Goal: Task Accomplishment & Management: Complete application form

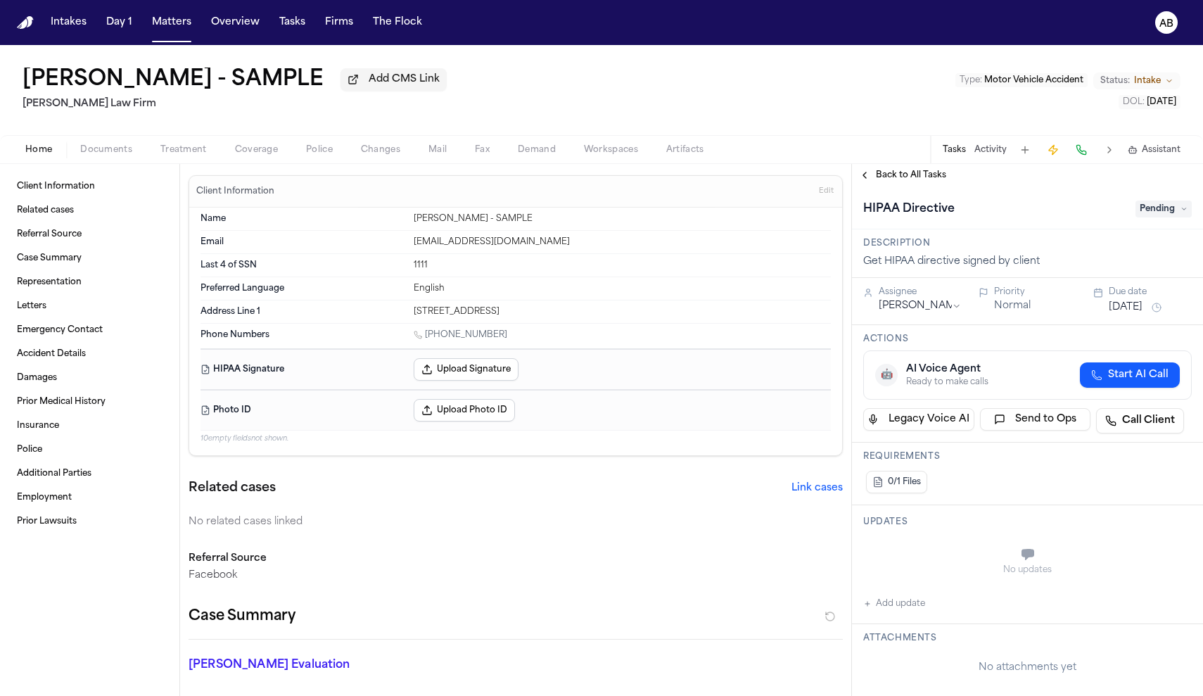
scroll to position [3, 0]
click at [956, 156] on button "Tasks" at bounding box center [954, 149] width 23 height 11
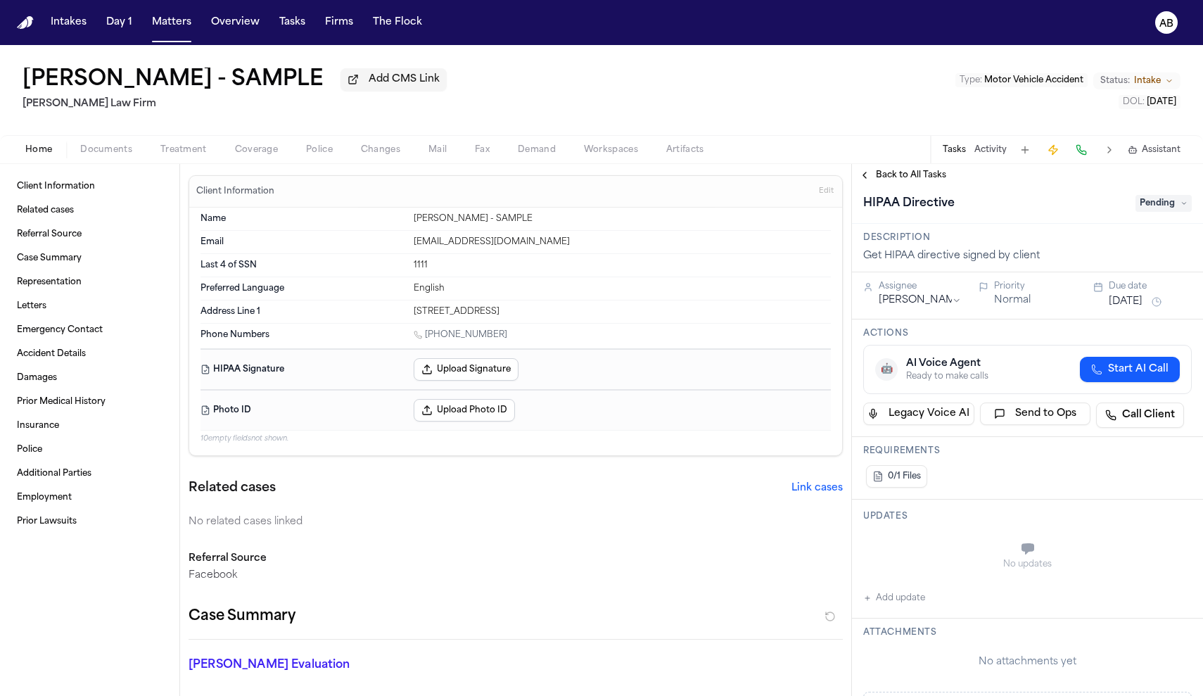
scroll to position [12, 0]
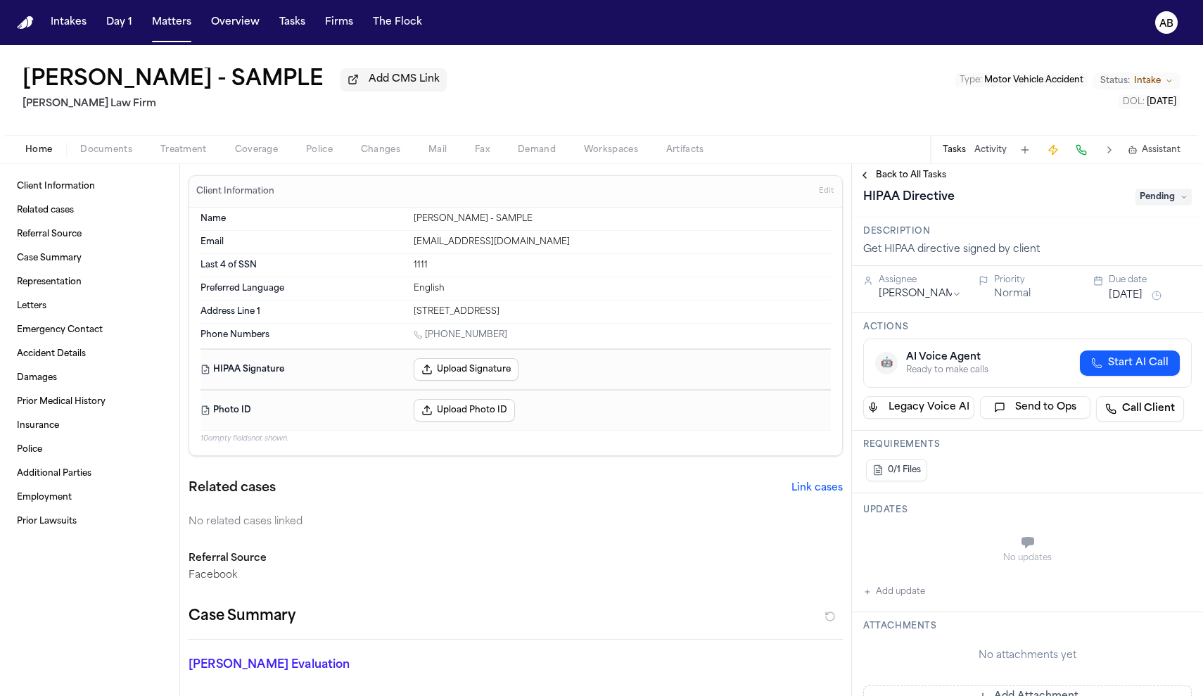
click at [910, 178] on span "Back to All Tasks" at bounding box center [911, 175] width 70 height 11
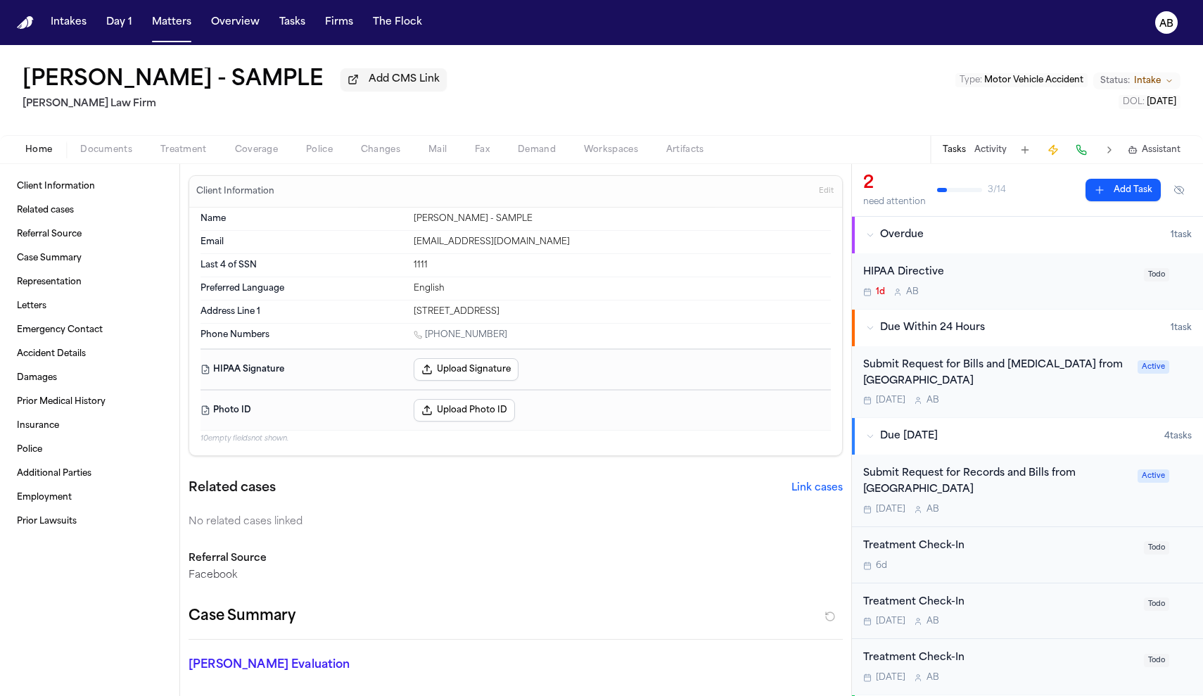
click at [962, 156] on button "Tasks" at bounding box center [954, 149] width 23 height 11
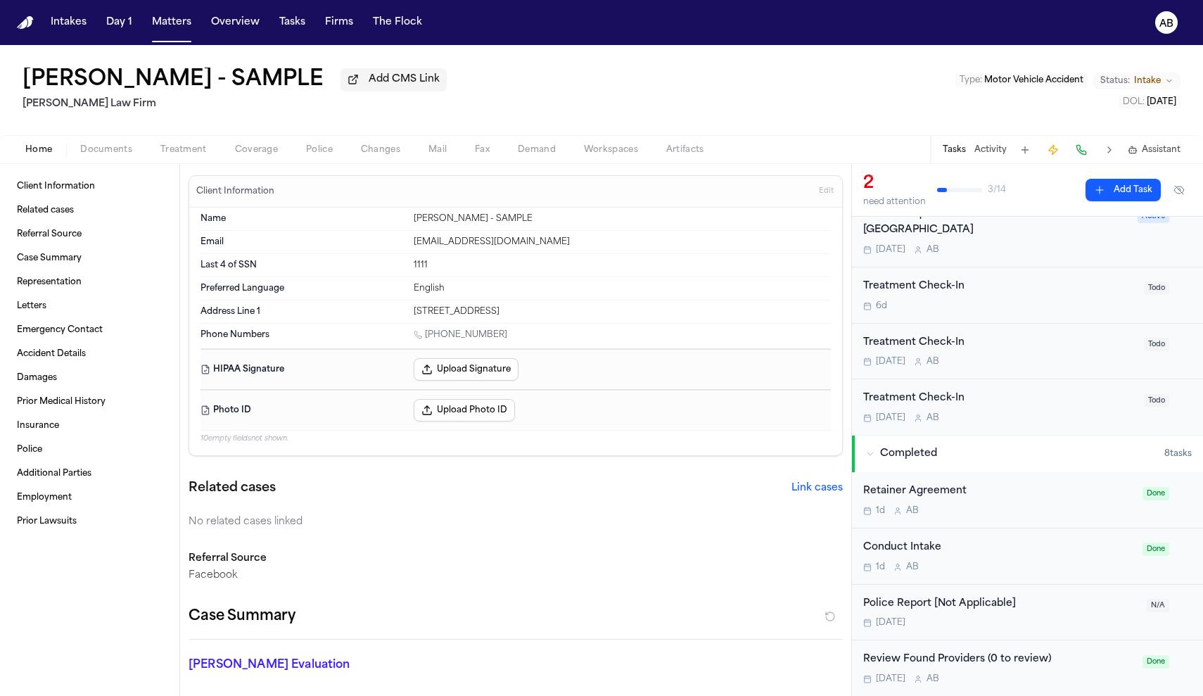
scroll to position [286, 0]
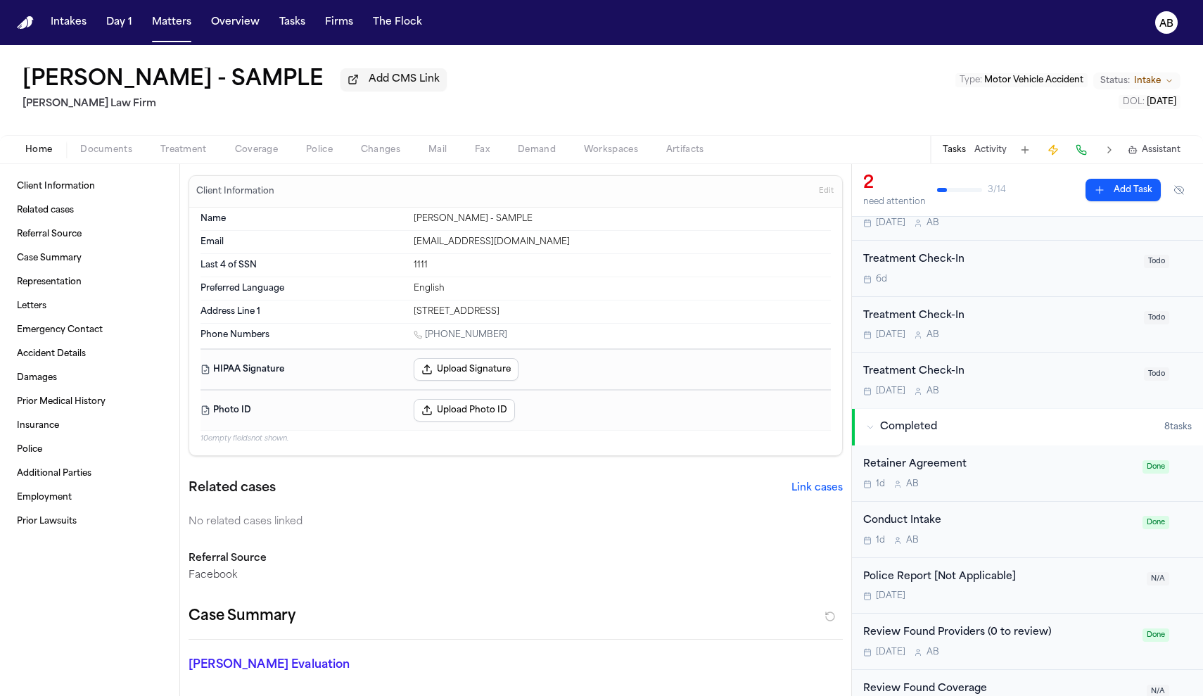
click at [443, 416] on button "Upload Photo ID" at bounding box center [464, 410] width 101 height 23
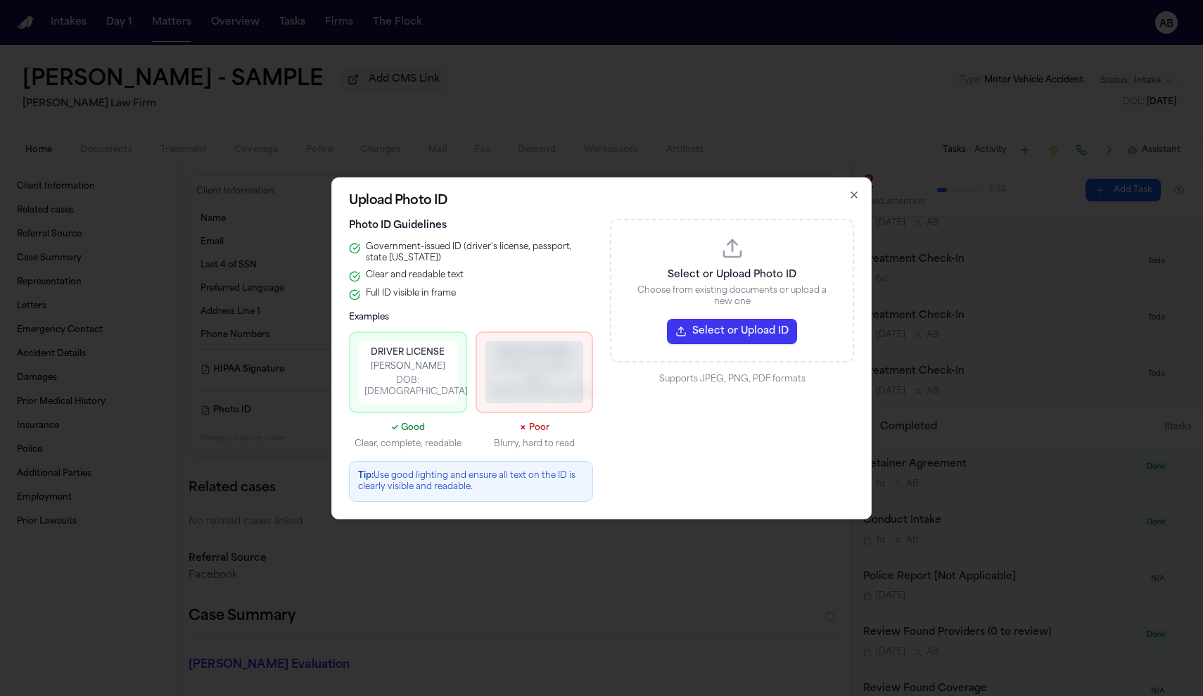
click at [744, 324] on button "Select or Upload ID" at bounding box center [732, 331] width 130 height 25
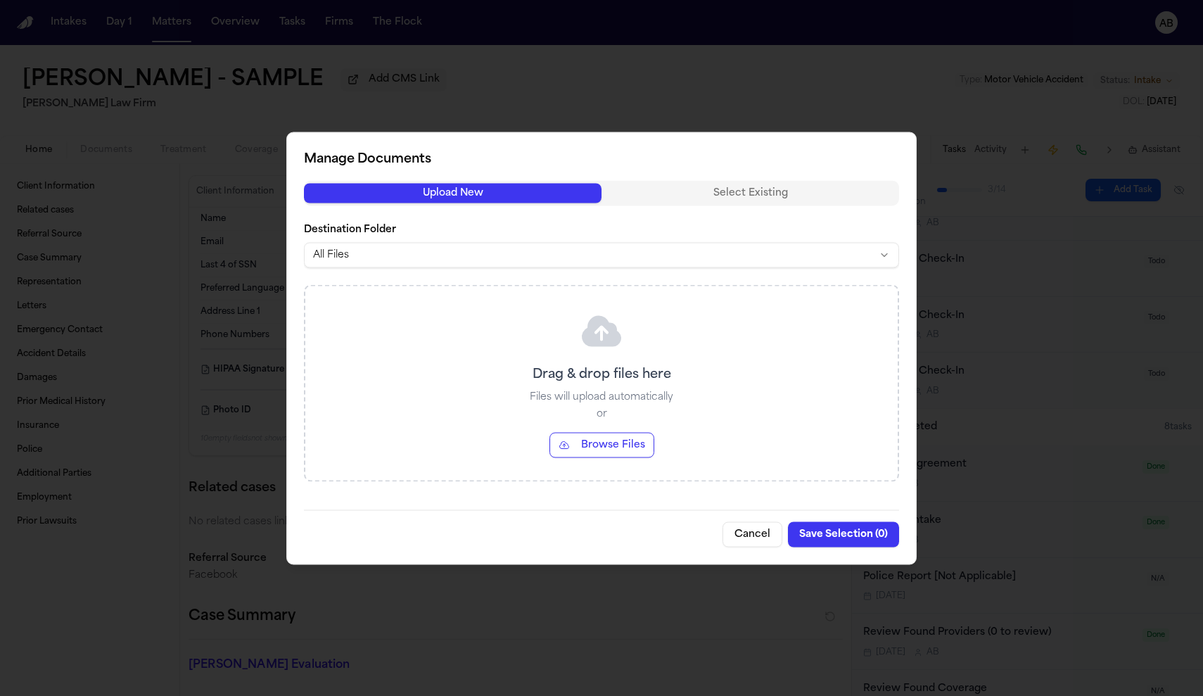
click at [594, 450] on button "Browse Files" at bounding box center [602, 444] width 105 height 25
click at [602, 448] on button "Browse Files" at bounding box center [602, 444] width 105 height 25
click at [752, 531] on button "Cancel" at bounding box center [753, 533] width 60 height 25
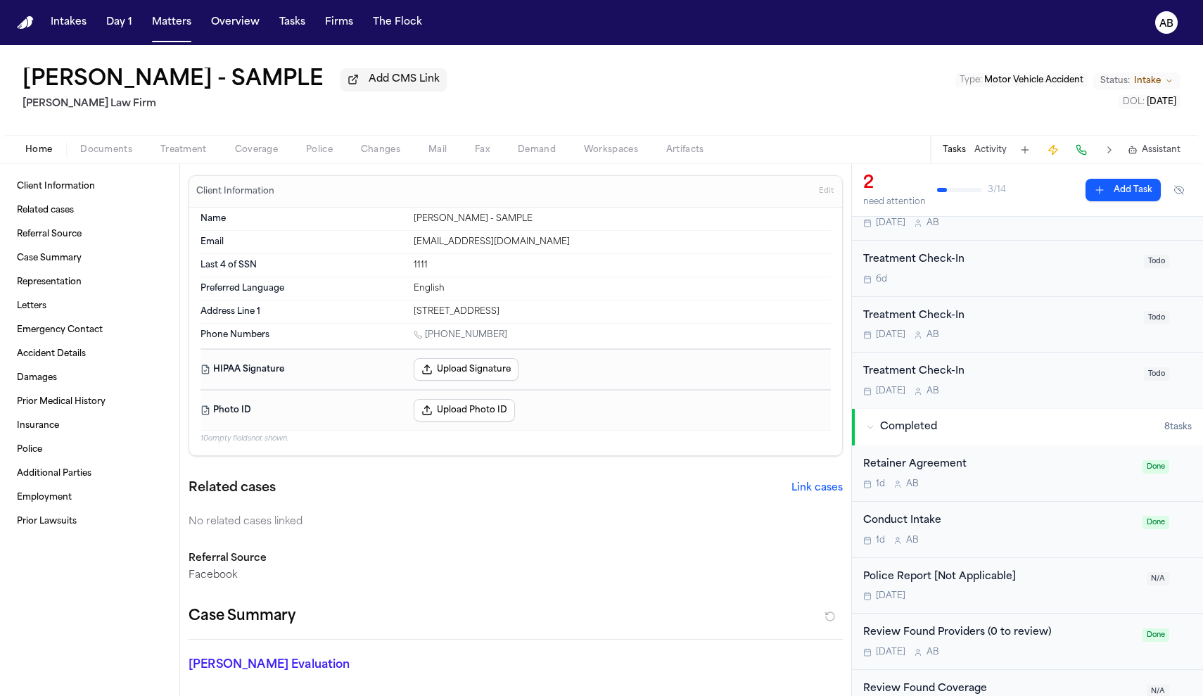
click at [486, 407] on button "Upload Photo ID" at bounding box center [464, 410] width 101 height 23
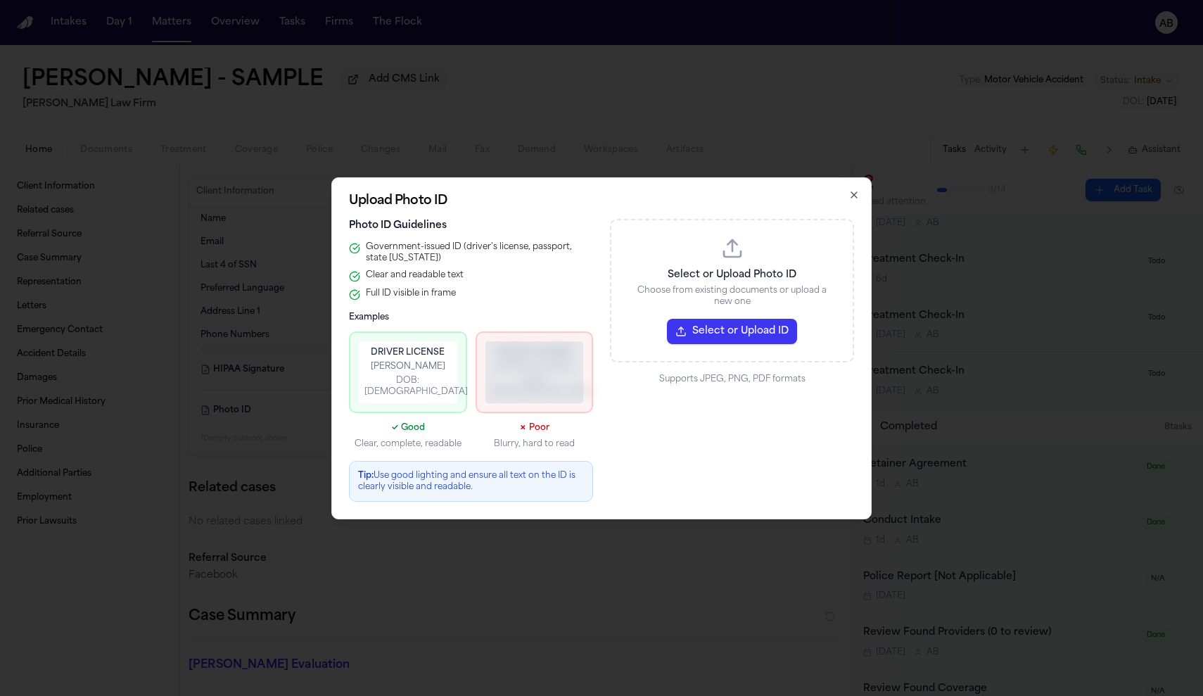
click at [781, 338] on button "Select or Upload ID" at bounding box center [732, 331] width 130 height 25
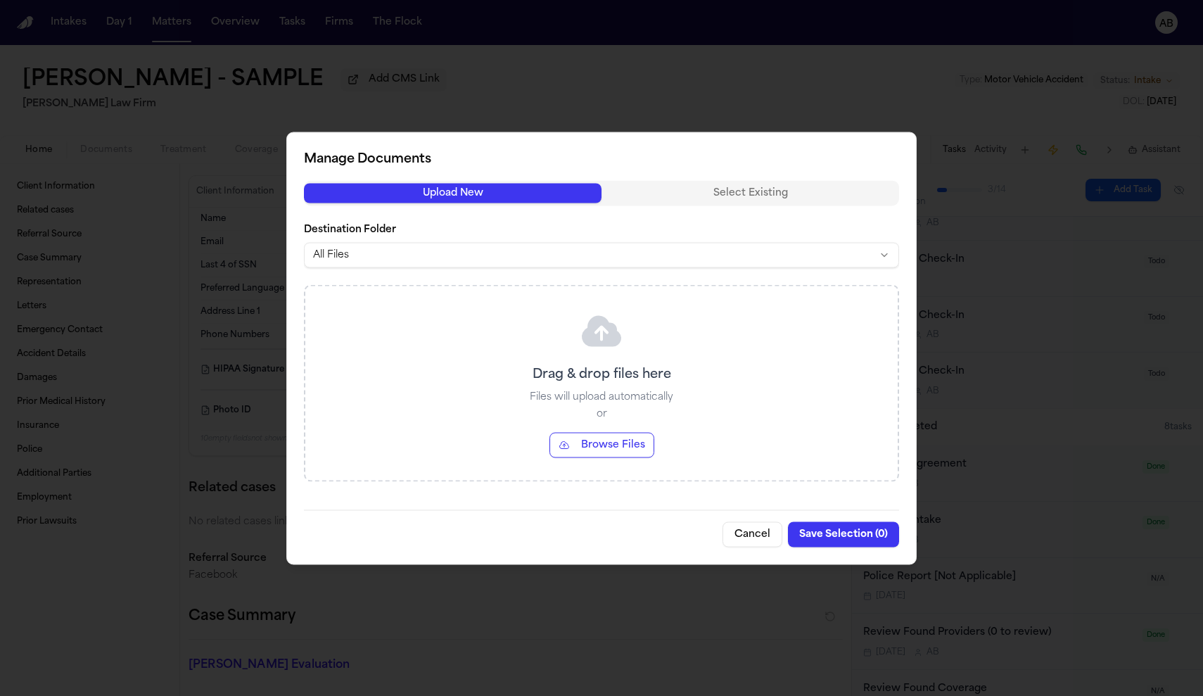
click at [598, 445] on button "Browse Files" at bounding box center [602, 444] width 105 height 25
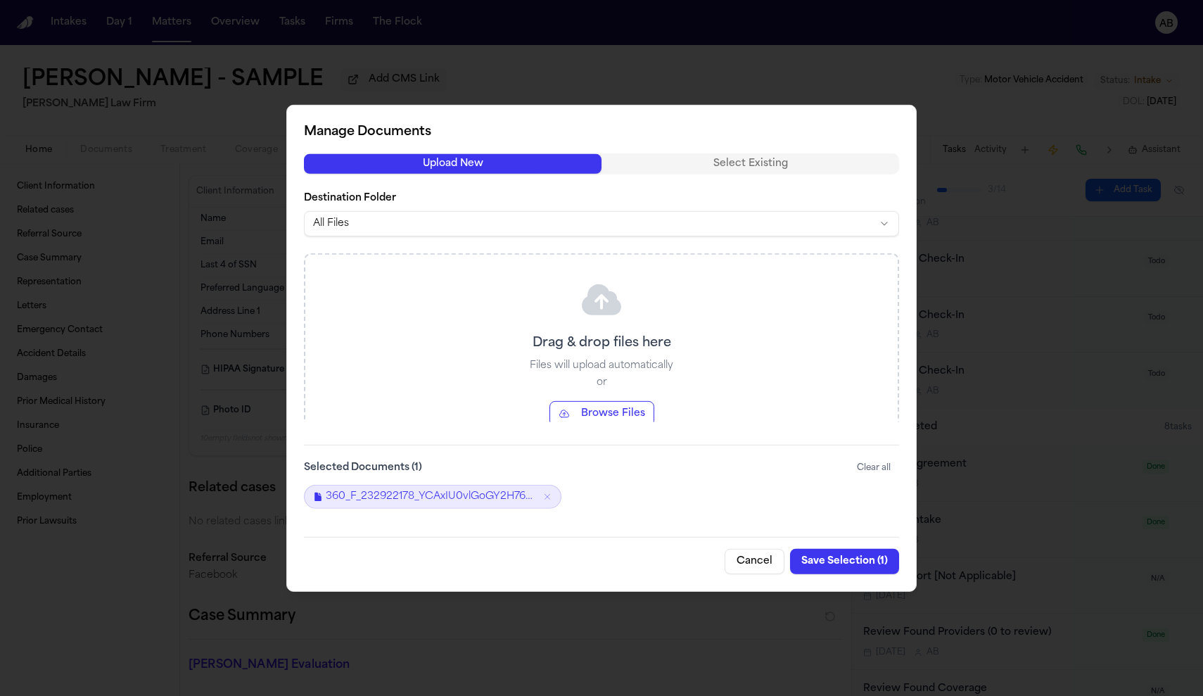
click at [817, 564] on button "Save Selection ( 1 )" at bounding box center [844, 561] width 109 height 25
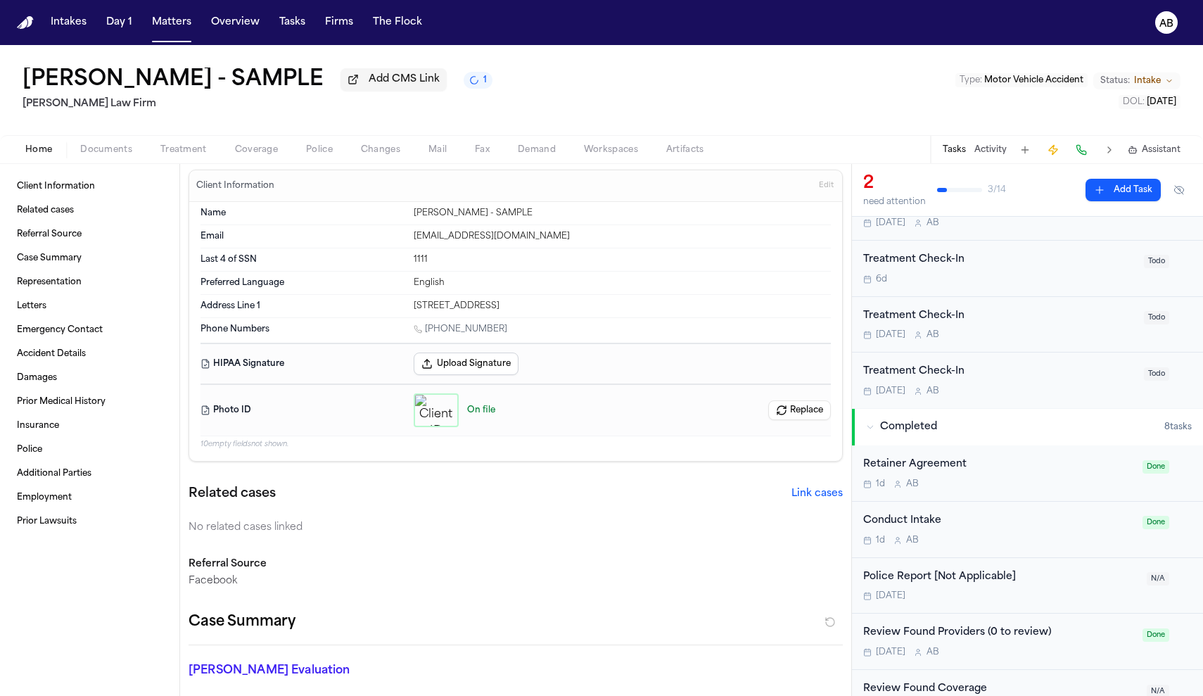
scroll to position [0, 0]
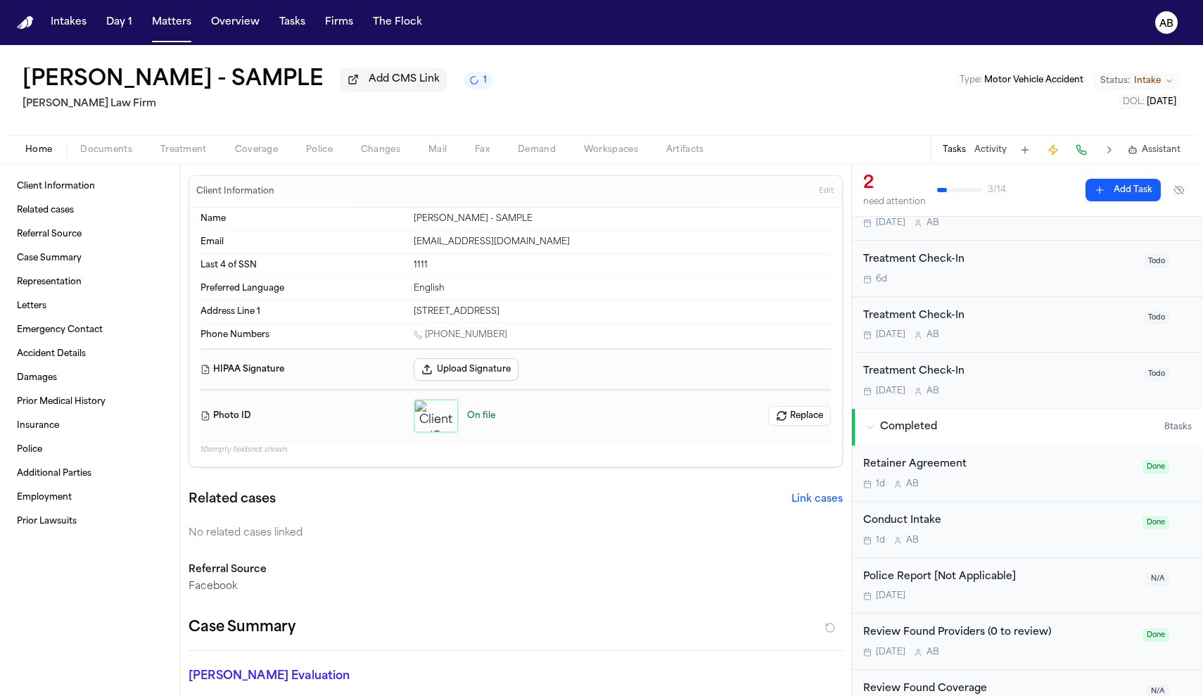
click at [440, 416] on div "button" at bounding box center [436, 416] width 45 height 34
click at [439, 417] on div "button" at bounding box center [436, 416] width 45 height 34
click at [435, 417] on circle "button" at bounding box center [436, 415] width 3 height 3
click at [454, 371] on button "Upload Signature" at bounding box center [466, 369] width 105 height 23
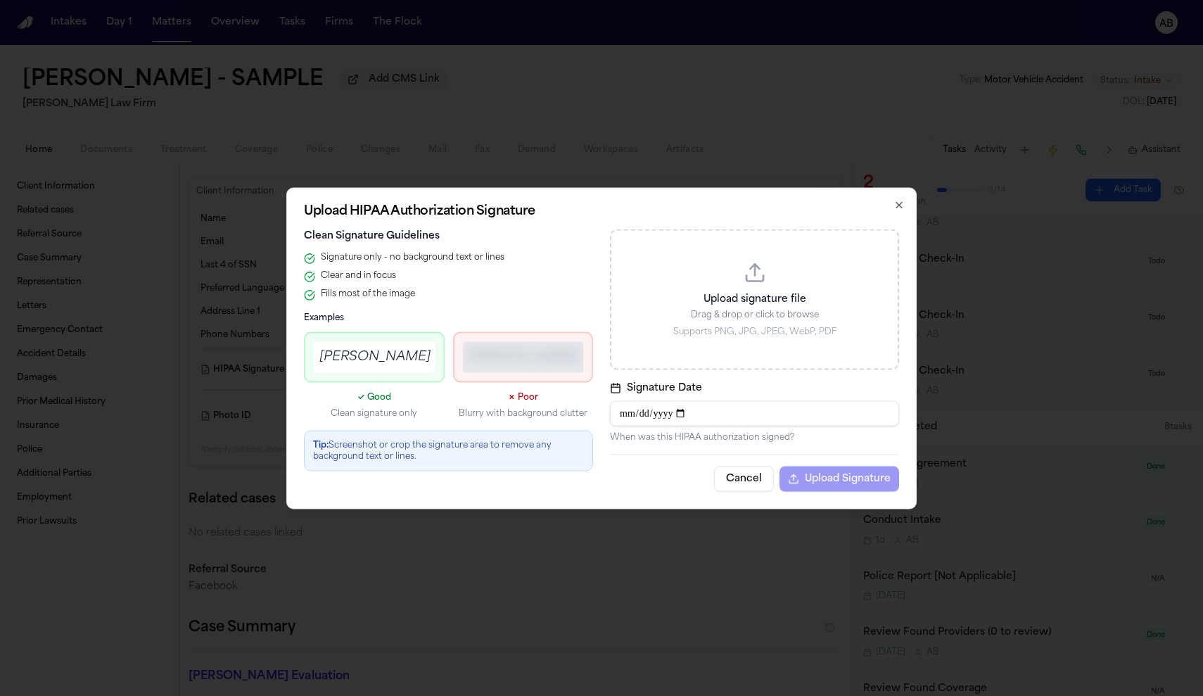
click at [740, 473] on button "Cancel" at bounding box center [744, 478] width 60 height 25
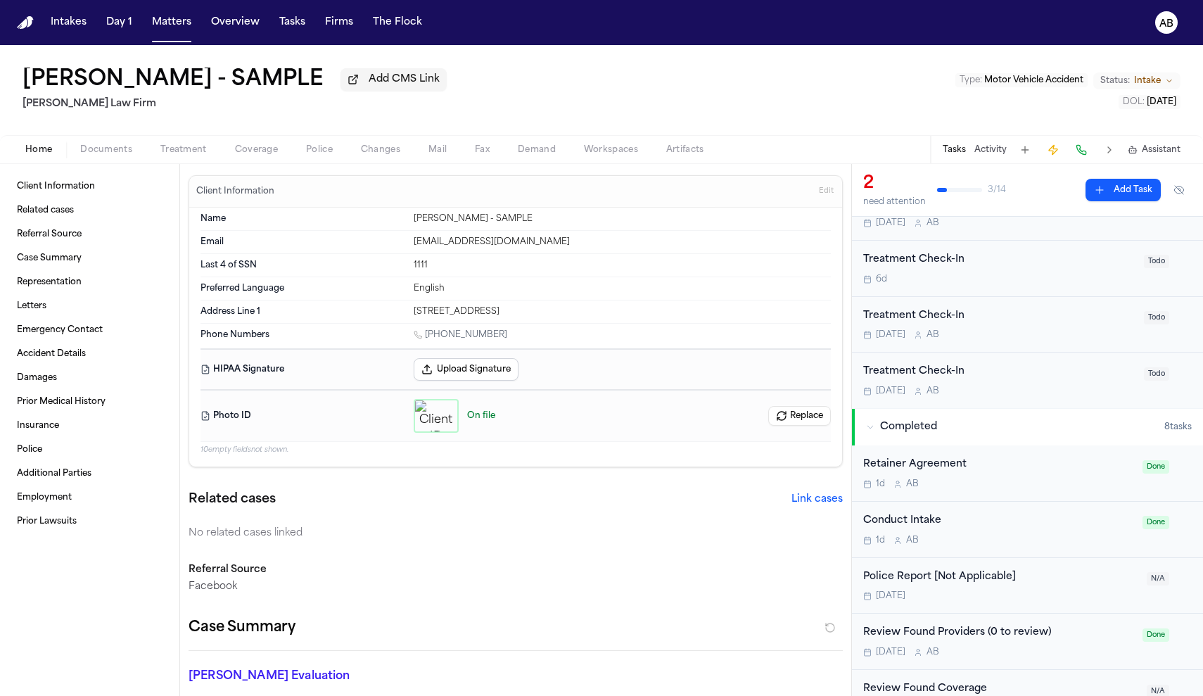
click at [39, 151] on span "Home" at bounding box center [38, 149] width 27 height 11
click at [75, 20] on button "Intakes" at bounding box center [68, 22] width 47 height 25
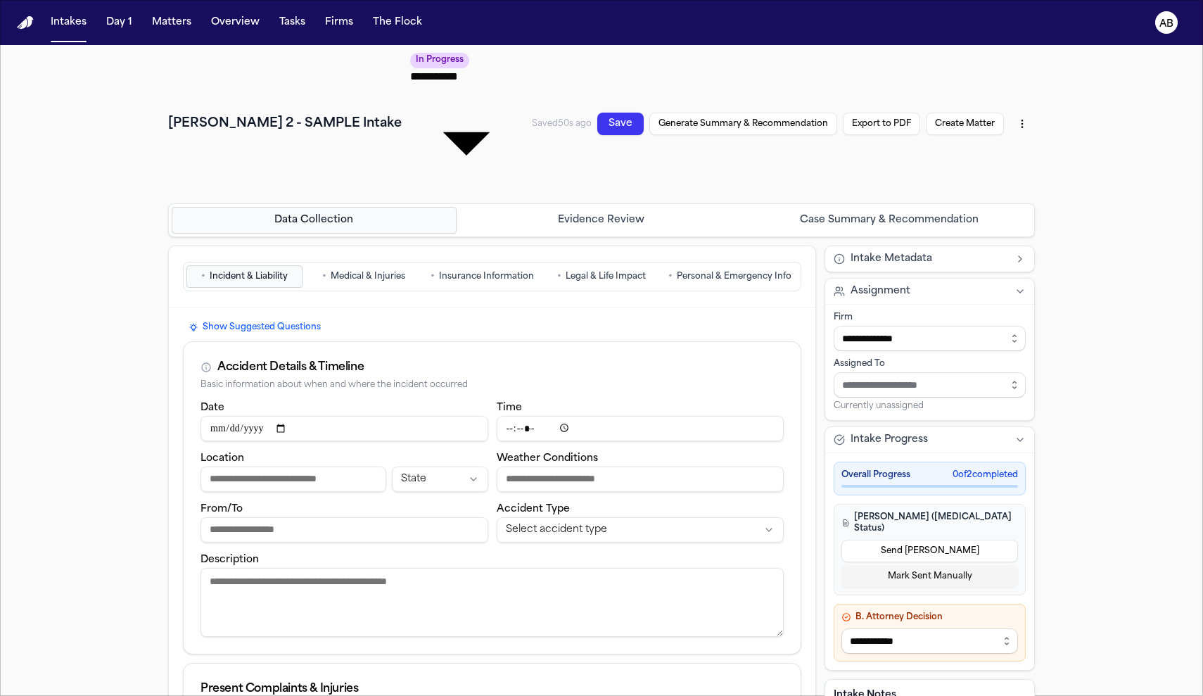
click at [293, 319] on button "Show Suggested Questions" at bounding box center [255, 327] width 144 height 17
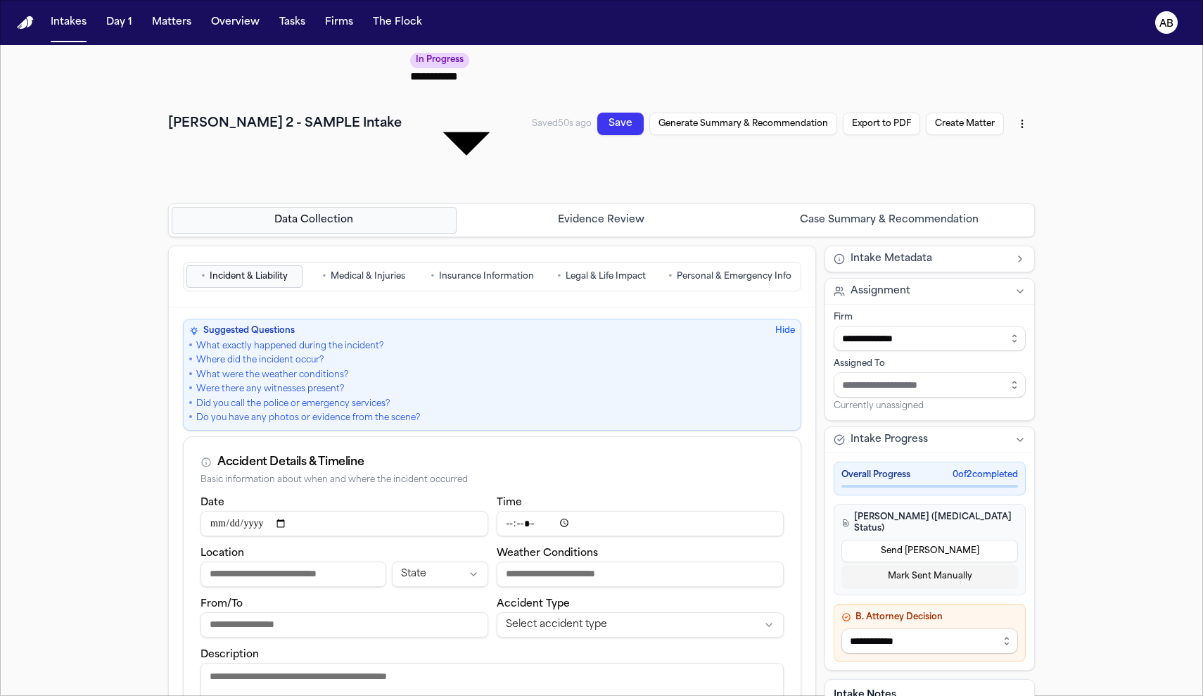
click at [789, 325] on button "Hide" at bounding box center [785, 330] width 20 height 11
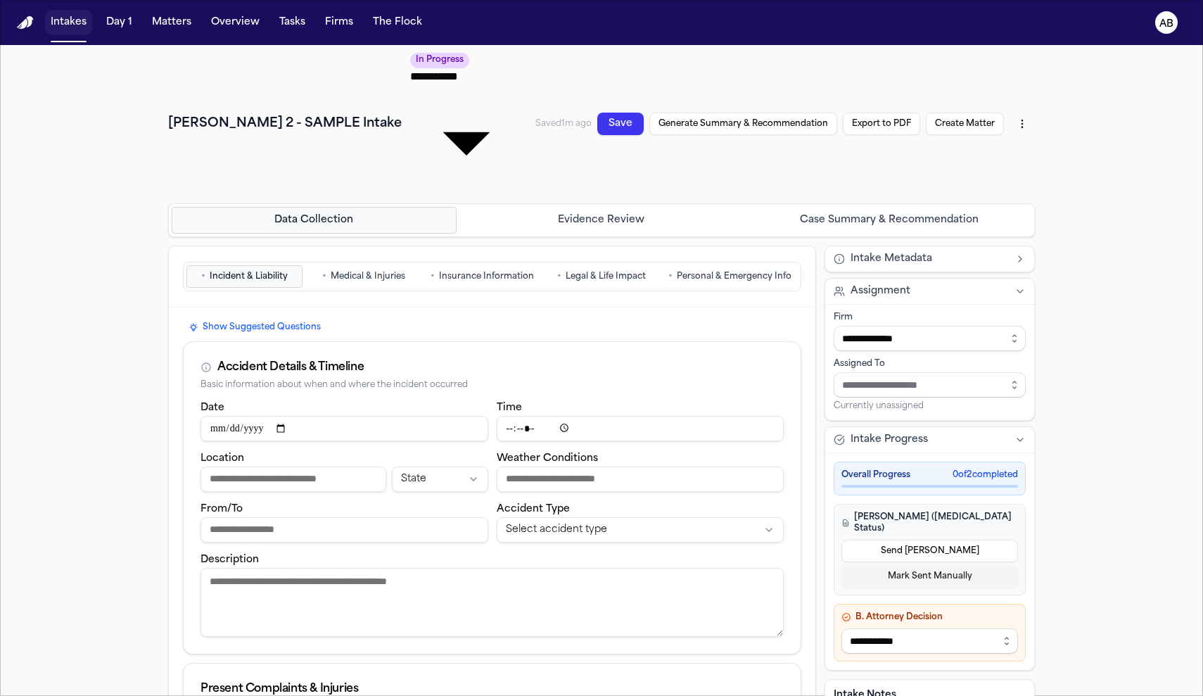
click at [78, 28] on button "Intakes" at bounding box center [68, 22] width 47 height 25
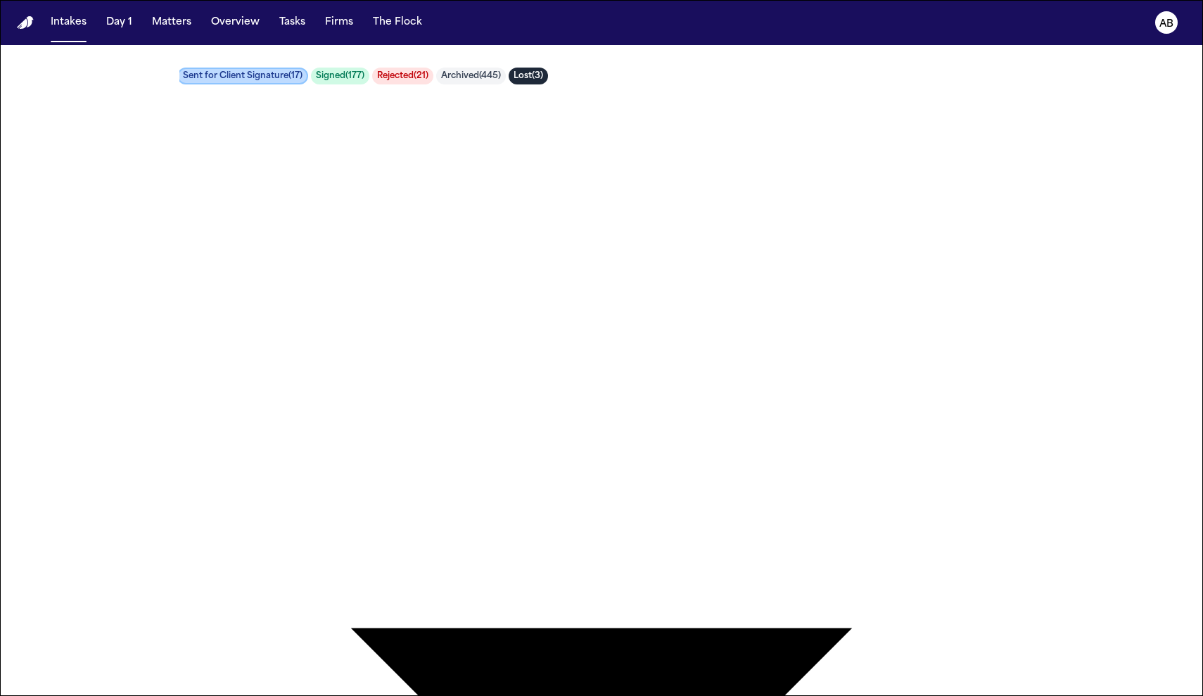
click at [124, 84] on div "Intakes All ( 740 ) In Progress ( 16 ) Chase ( 61 ) Sent for Client Signature (…" at bounding box center [601, 64] width 1203 height 39
click at [509, 84] on button "Lost ( 3 )" at bounding box center [528, 76] width 39 height 17
click at [429, 84] on button "Rejected ( 21 )" at bounding box center [398, 76] width 61 height 17
click at [113, 84] on button "In Progress ( 16 )" at bounding box center [82, 76] width 72 height 17
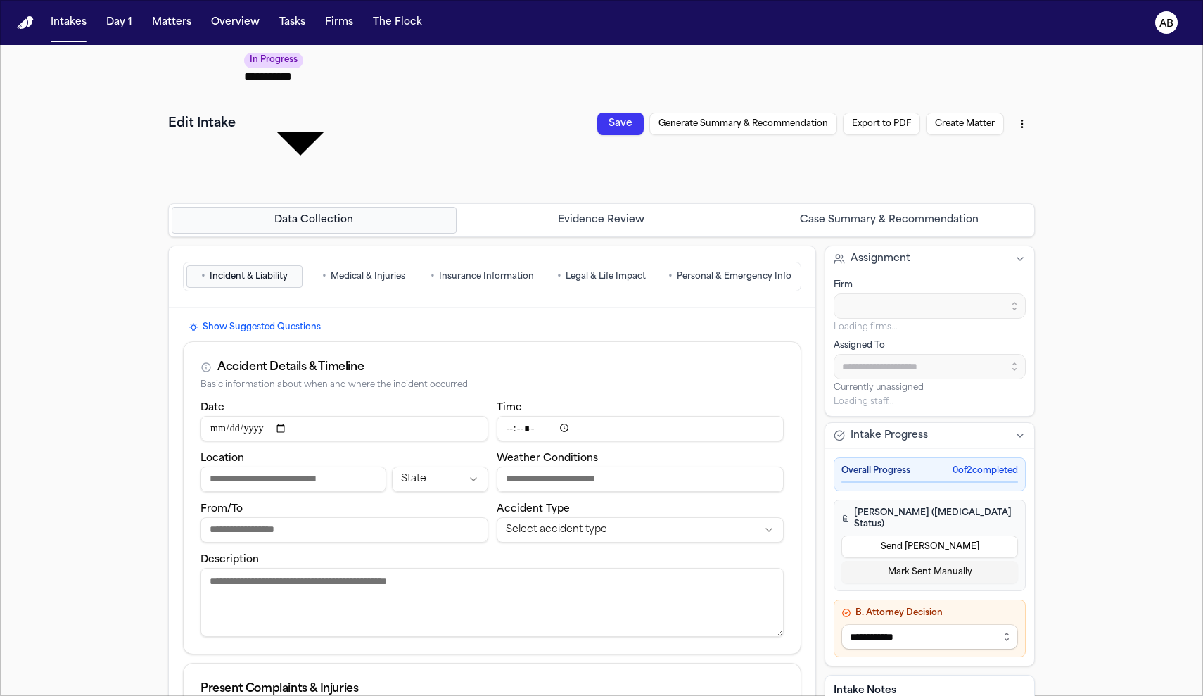
type input "**********"
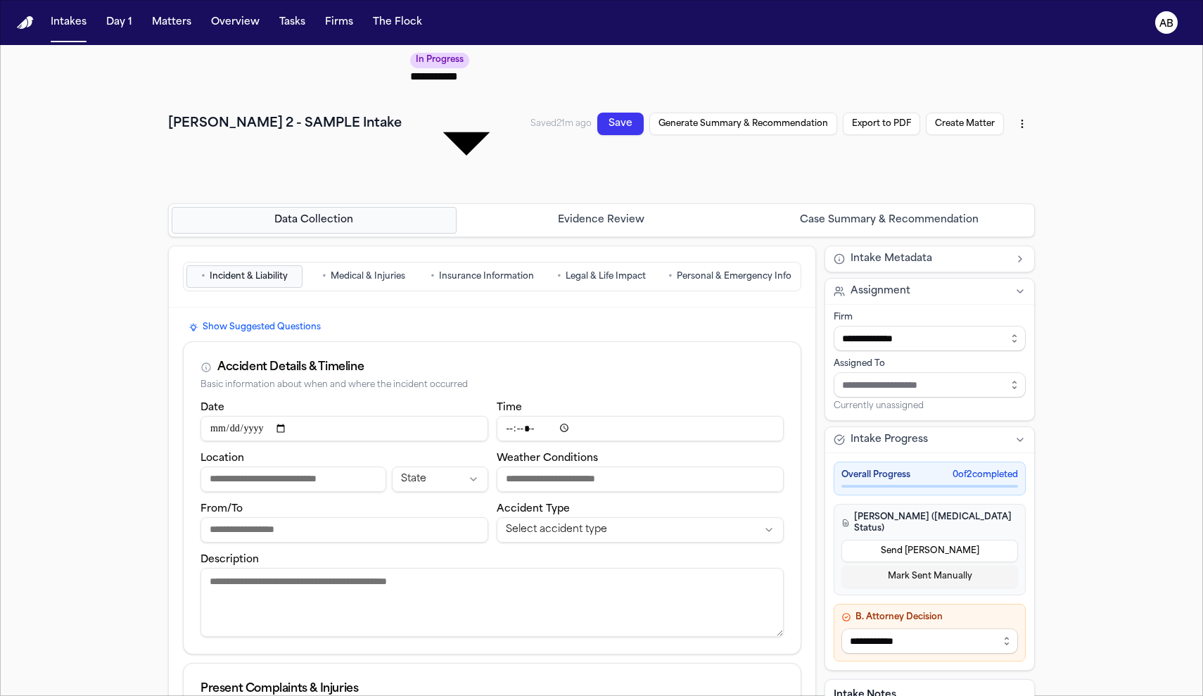
click at [263, 467] on input "Location" at bounding box center [294, 479] width 186 height 25
click at [845, 372] on input "Assign to staff member" at bounding box center [930, 384] width 192 height 25
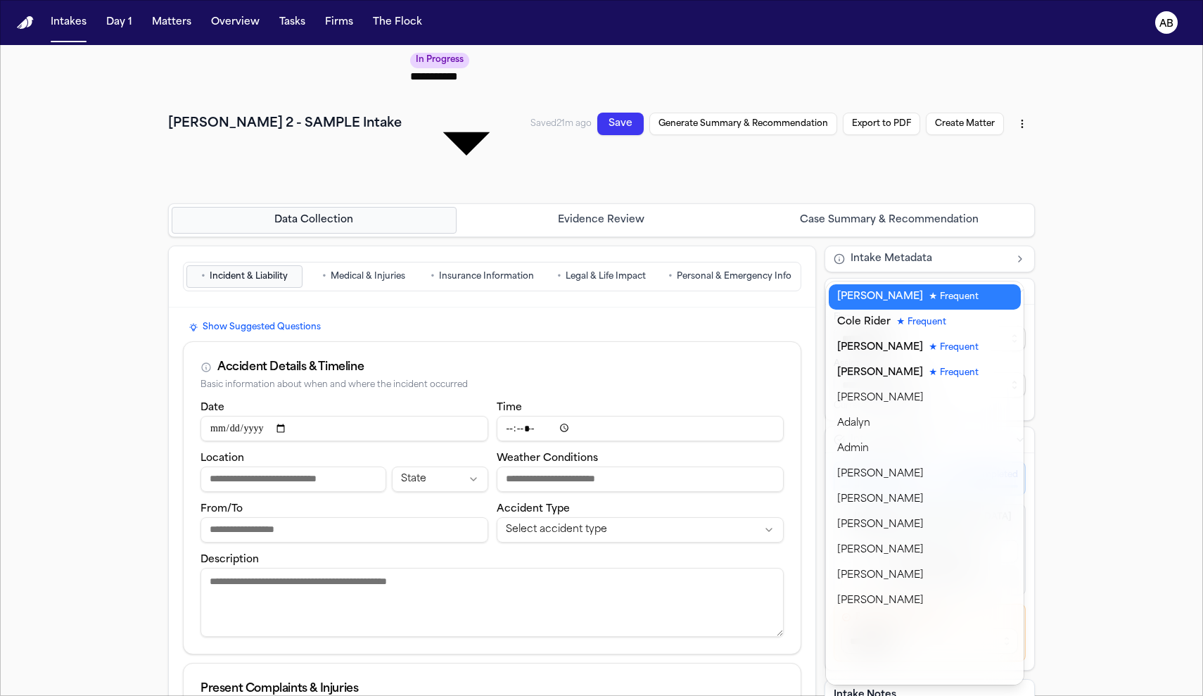
click at [1014, 379] on icon "button" at bounding box center [1014, 384] width 11 height 11
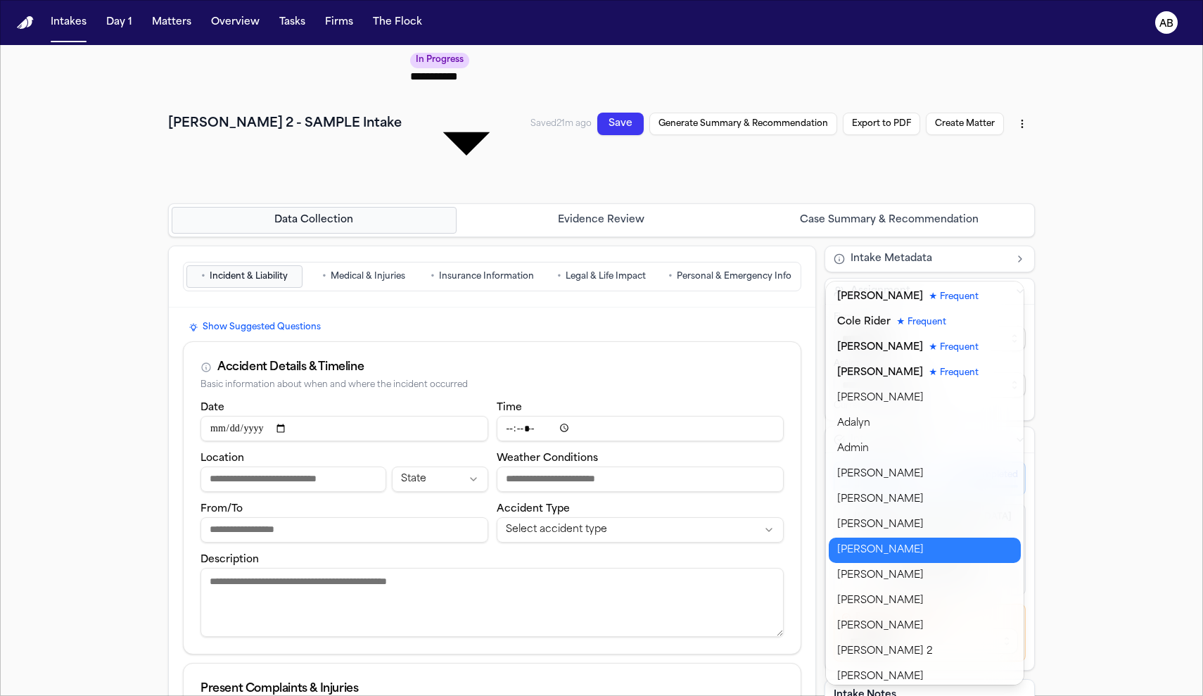
type input "**********"
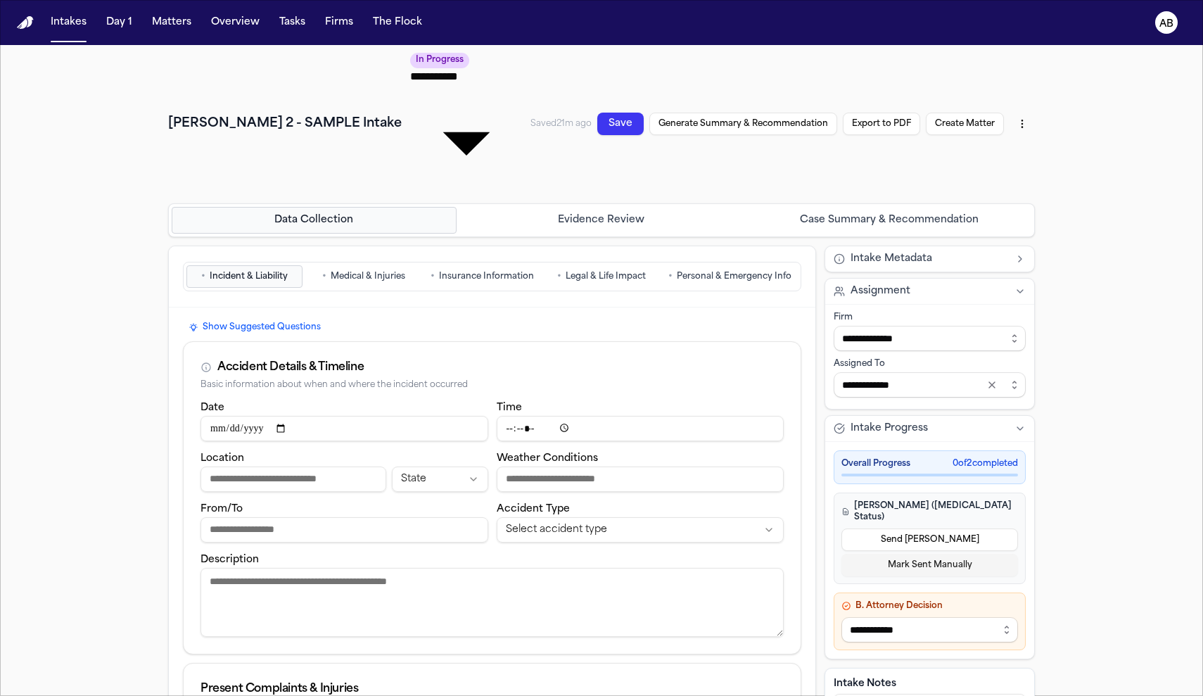
click at [859, 545] on body "**********" at bounding box center [601, 348] width 1203 height 696
click at [580, 467] on input "Weather Conditions" at bounding box center [641, 479] width 288 height 25
type input "*****"
click at [308, 467] on input "Location" at bounding box center [294, 479] width 186 height 25
type input "**********"
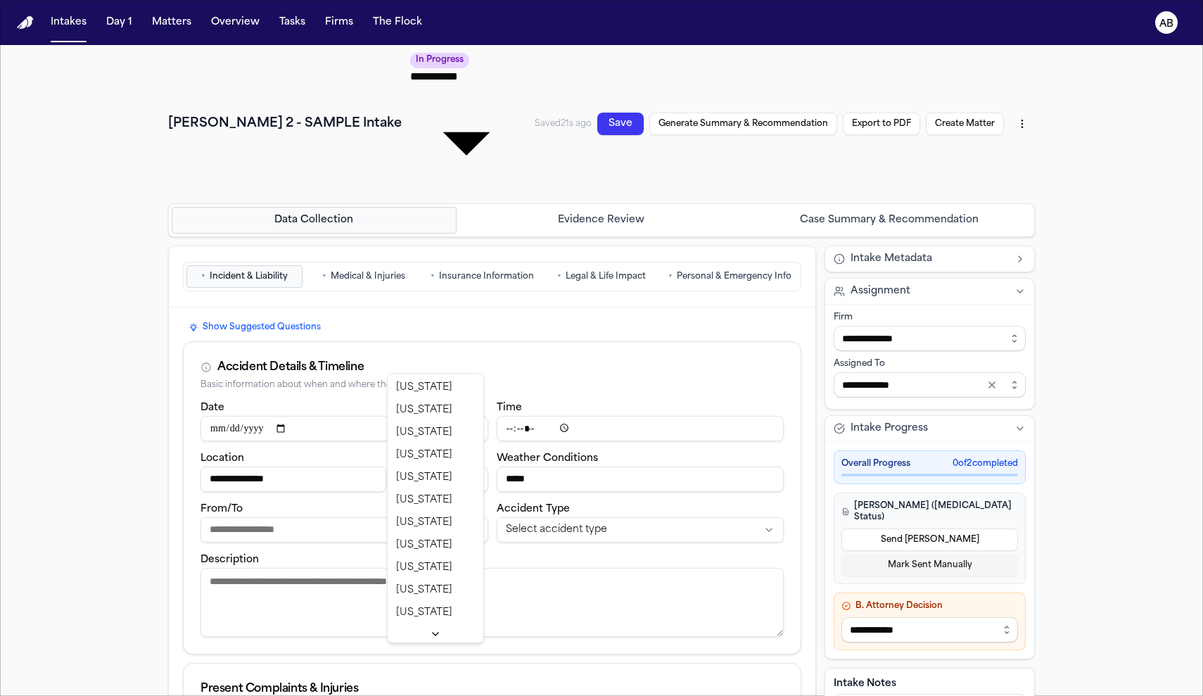
click at [462, 357] on html "**********" at bounding box center [601, 348] width 1203 height 696
click at [326, 517] on input "From/To" at bounding box center [345, 529] width 288 height 25
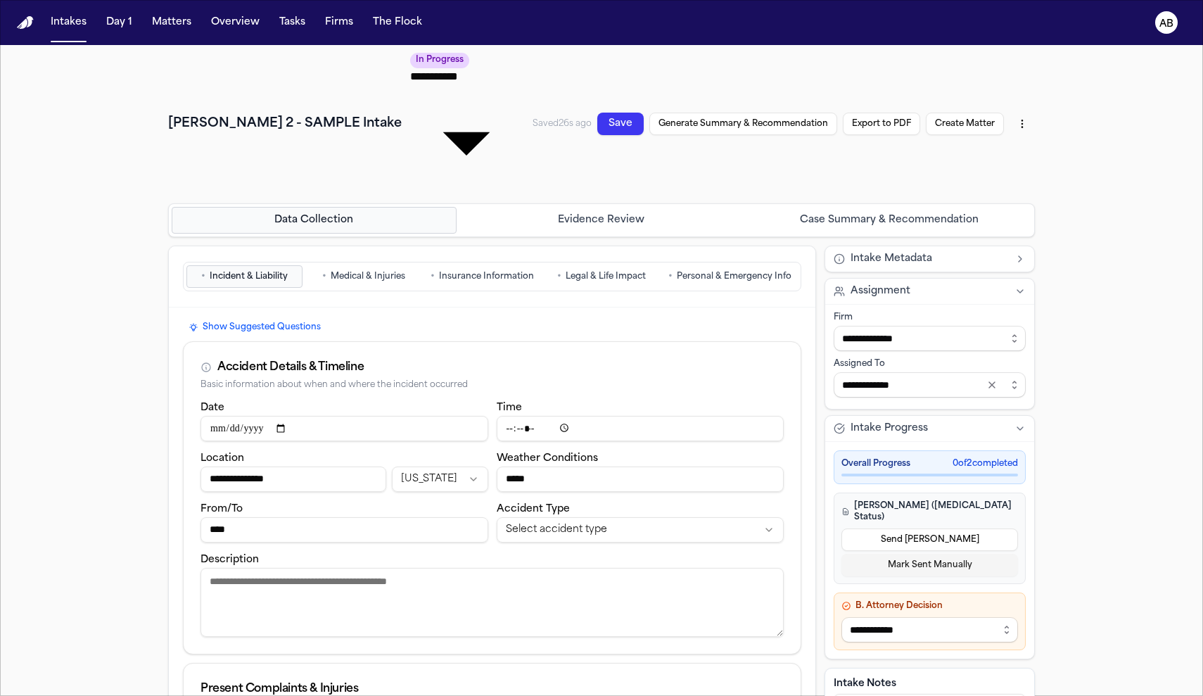
type input "****"
click at [312, 568] on textarea "Description" at bounding box center [492, 602] width 583 height 69
